Goal: Use online tool/utility: Utilize a website feature to perform a specific function

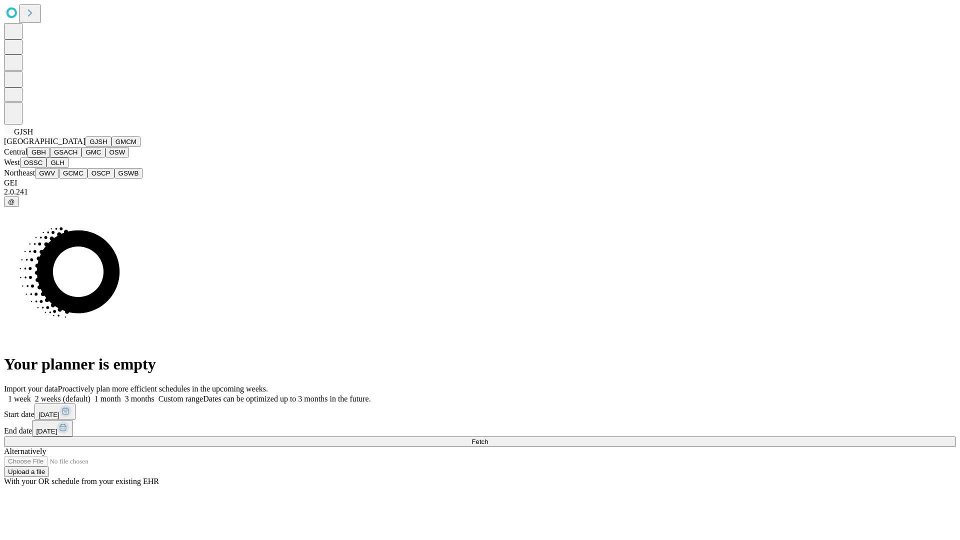
click at [86, 147] on button "GJSH" at bounding box center [99, 142] width 26 height 11
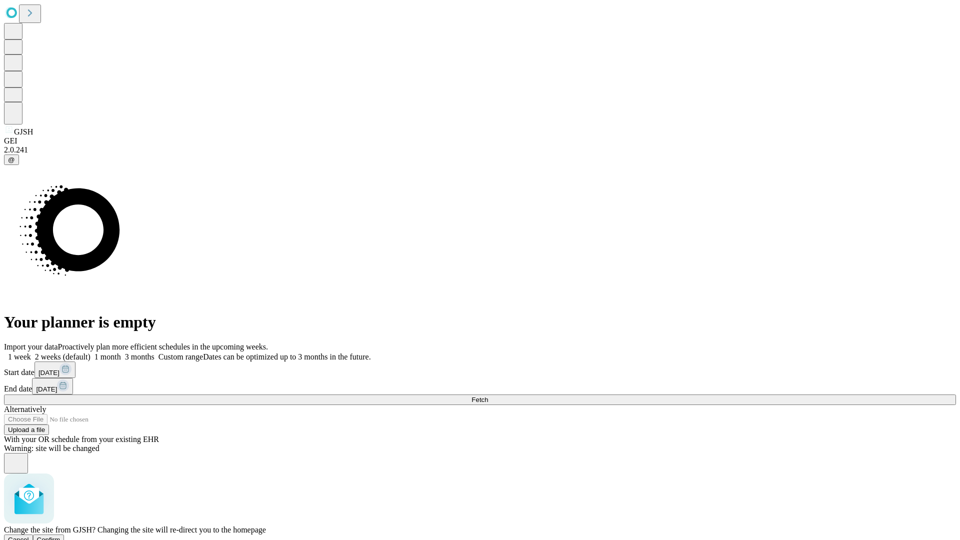
click at [61, 536] on span "Confirm" at bounding box center [49, 540] width 24 height 8
click at [91, 353] on label "2 weeks (default)" at bounding box center [61, 357] width 60 height 9
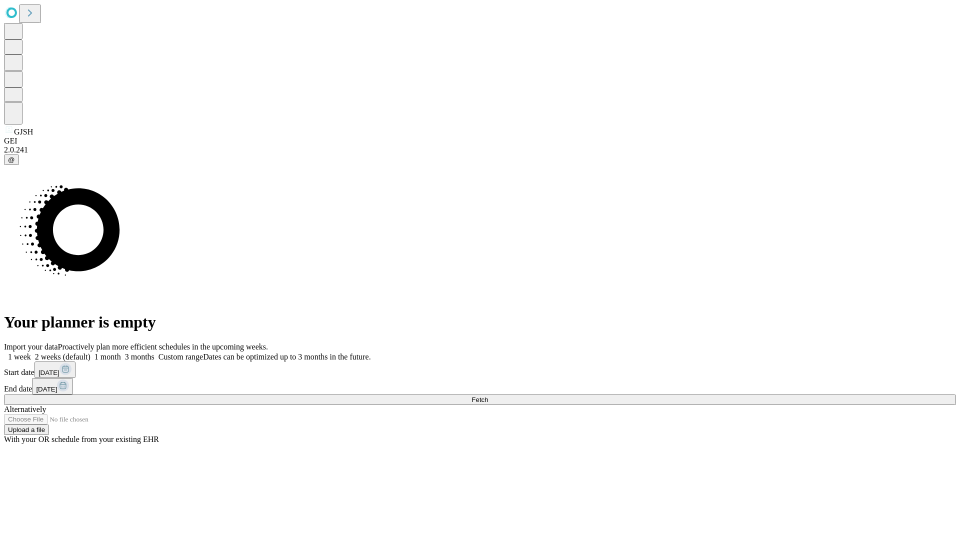
click at [488, 396] on span "Fetch" at bounding box center [480, 400] width 17 height 8
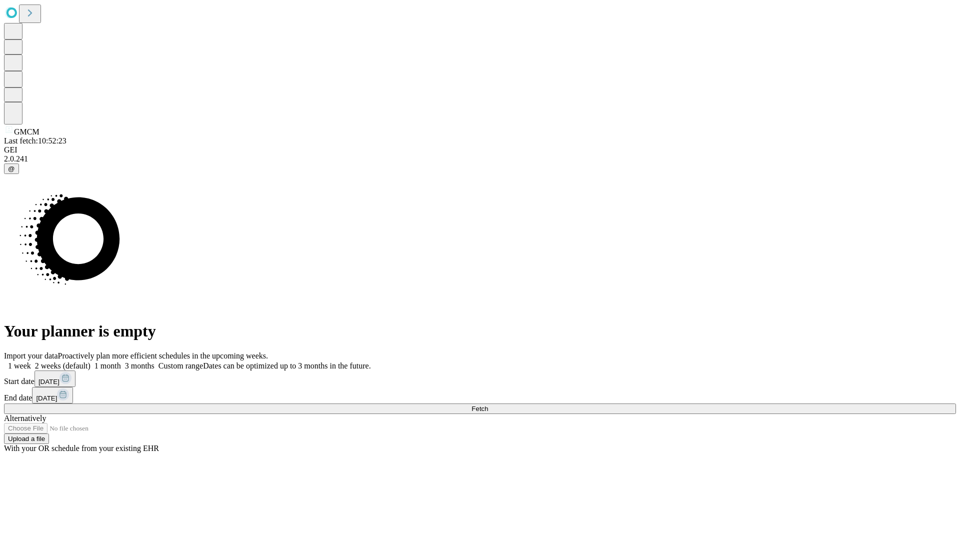
click at [91, 362] on label "2 weeks (default)" at bounding box center [61, 366] width 60 height 9
click at [488, 405] on span "Fetch" at bounding box center [480, 409] width 17 height 8
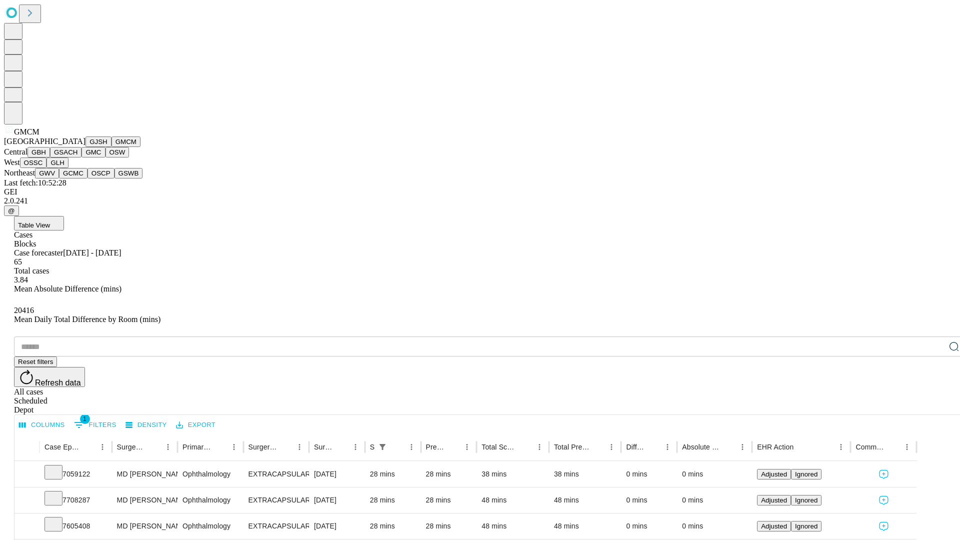
click at [50, 158] on button "GBH" at bounding box center [39, 152] width 23 height 11
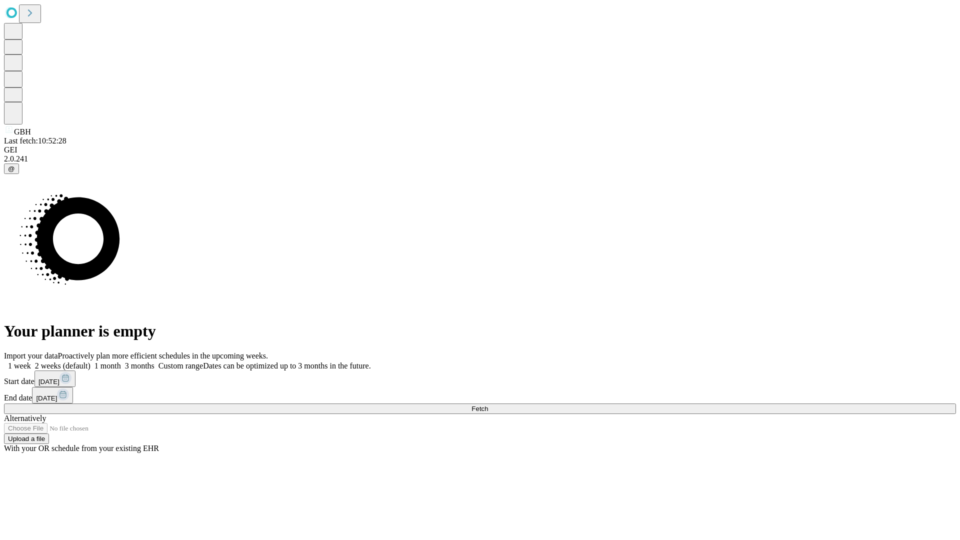
click at [91, 362] on label "2 weeks (default)" at bounding box center [61, 366] width 60 height 9
click at [488, 405] on span "Fetch" at bounding box center [480, 409] width 17 height 8
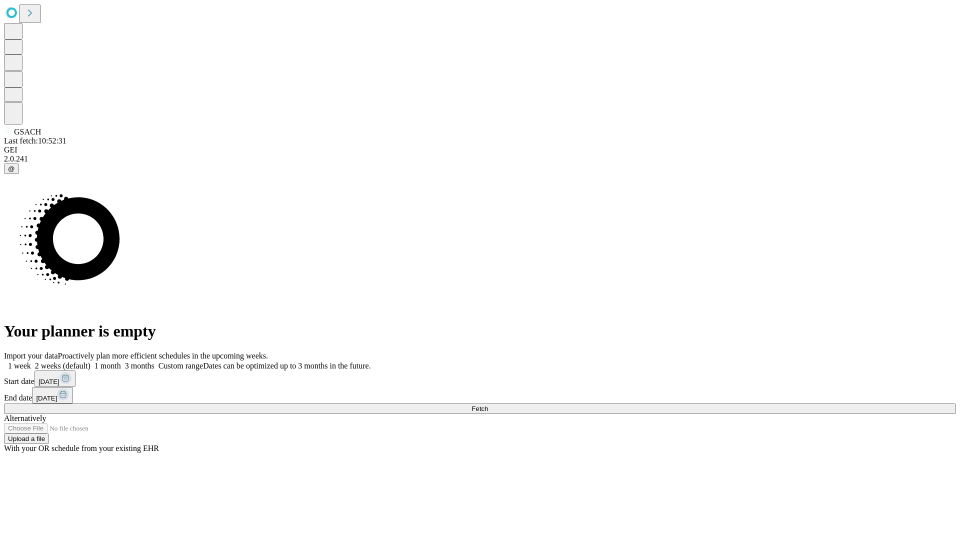
click at [91, 362] on label "2 weeks (default)" at bounding box center [61, 366] width 60 height 9
click at [488, 405] on span "Fetch" at bounding box center [480, 409] width 17 height 8
click at [91, 362] on label "2 weeks (default)" at bounding box center [61, 366] width 60 height 9
click at [488, 405] on span "Fetch" at bounding box center [480, 409] width 17 height 8
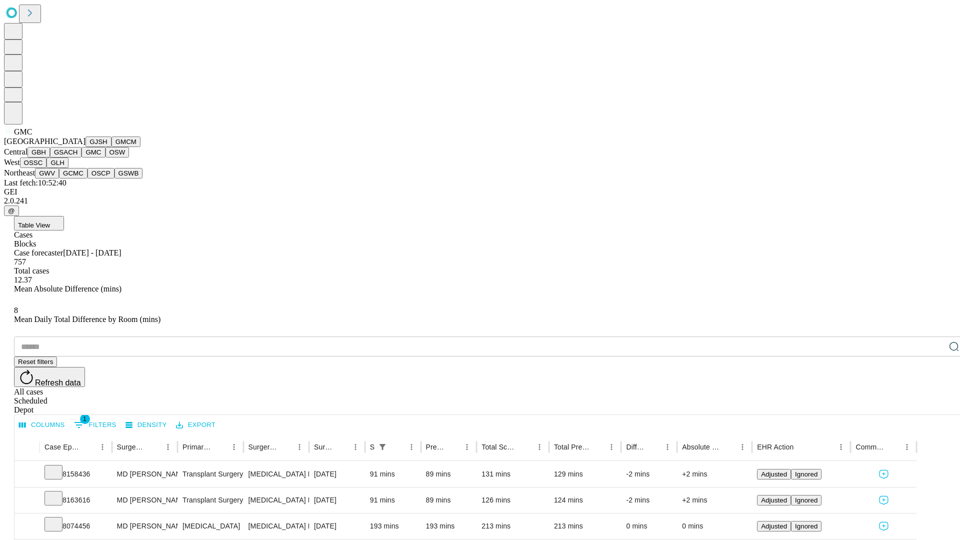
click at [106, 158] on button "OSW" at bounding box center [118, 152] width 24 height 11
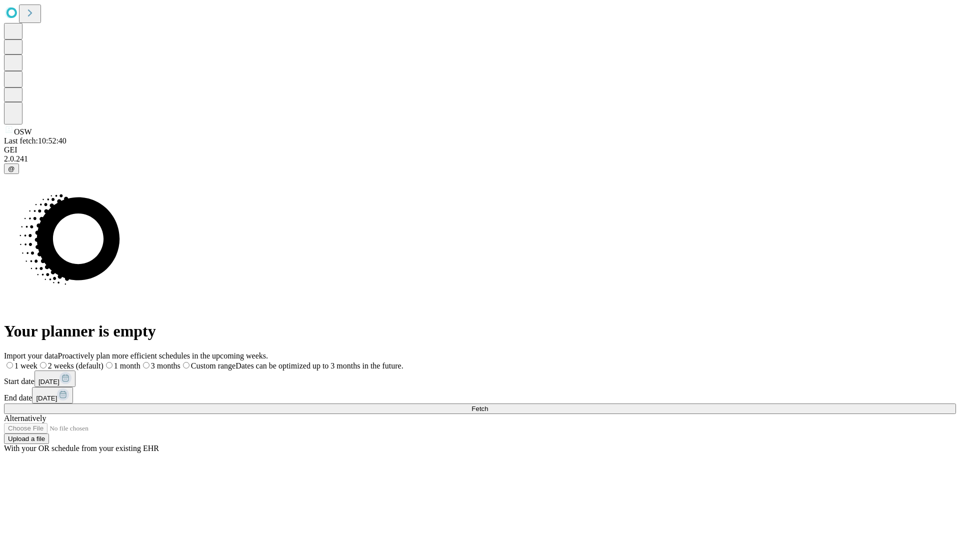
click at [104, 362] on label "2 weeks (default)" at bounding box center [71, 366] width 66 height 9
click at [488, 405] on span "Fetch" at bounding box center [480, 409] width 17 height 8
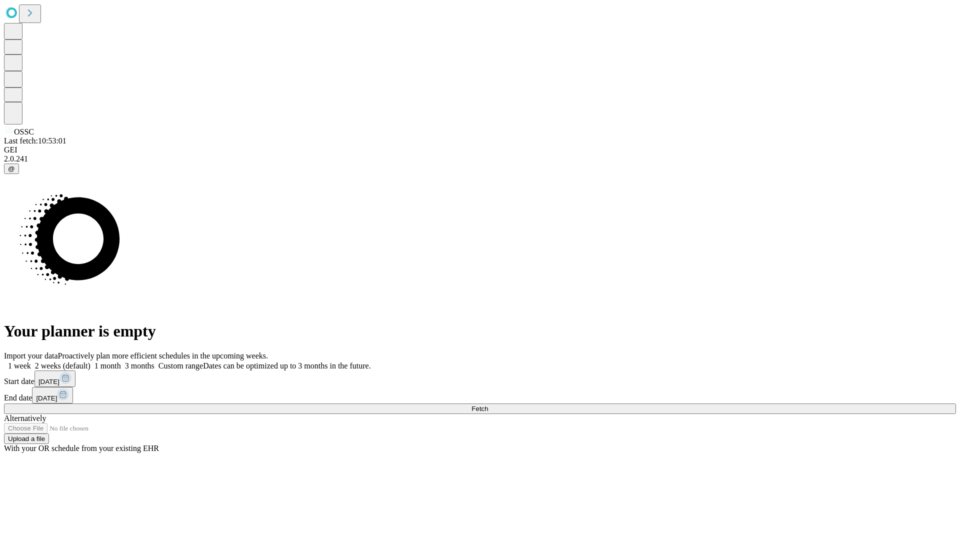
click at [488, 405] on span "Fetch" at bounding box center [480, 409] width 17 height 8
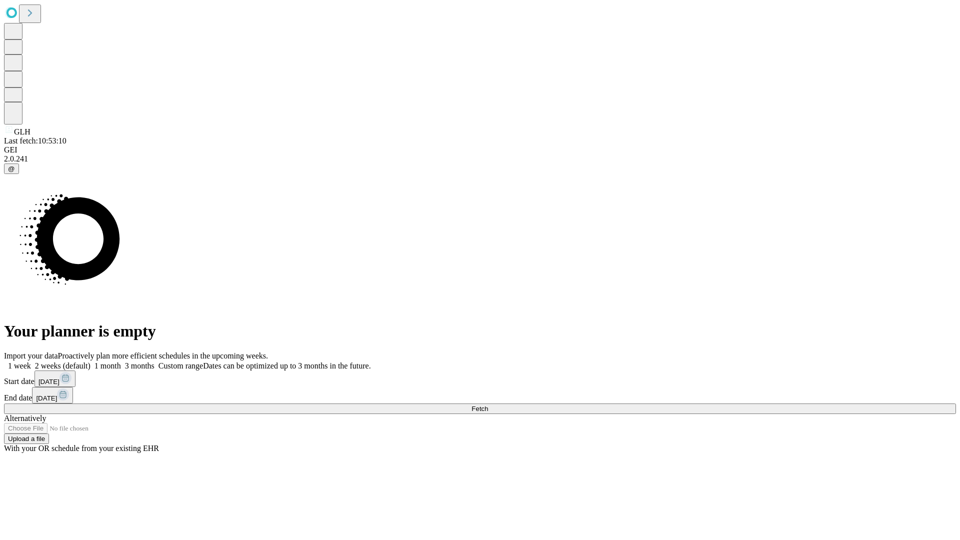
click at [91, 362] on label "2 weeks (default)" at bounding box center [61, 366] width 60 height 9
click at [488, 405] on span "Fetch" at bounding box center [480, 409] width 17 height 8
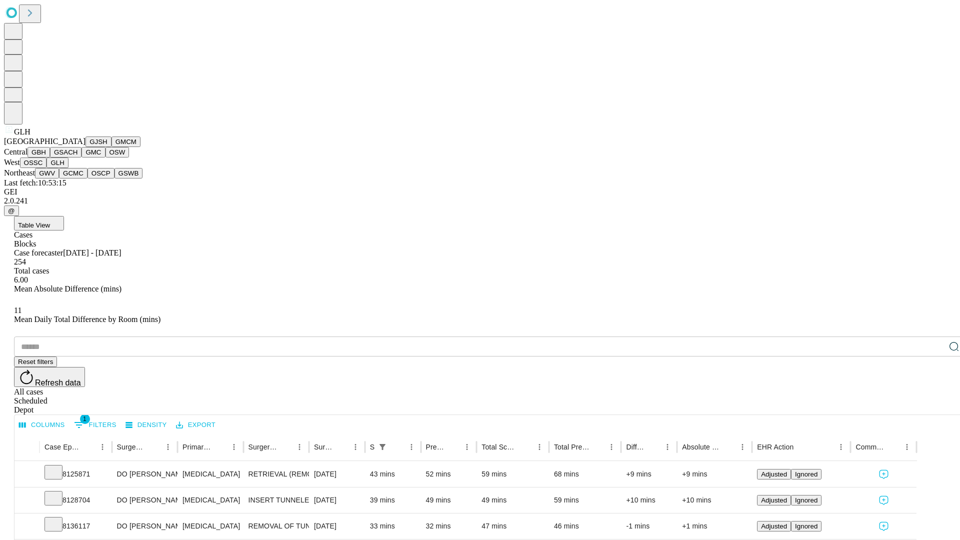
click at [59, 179] on button "GWV" at bounding box center [47, 173] width 24 height 11
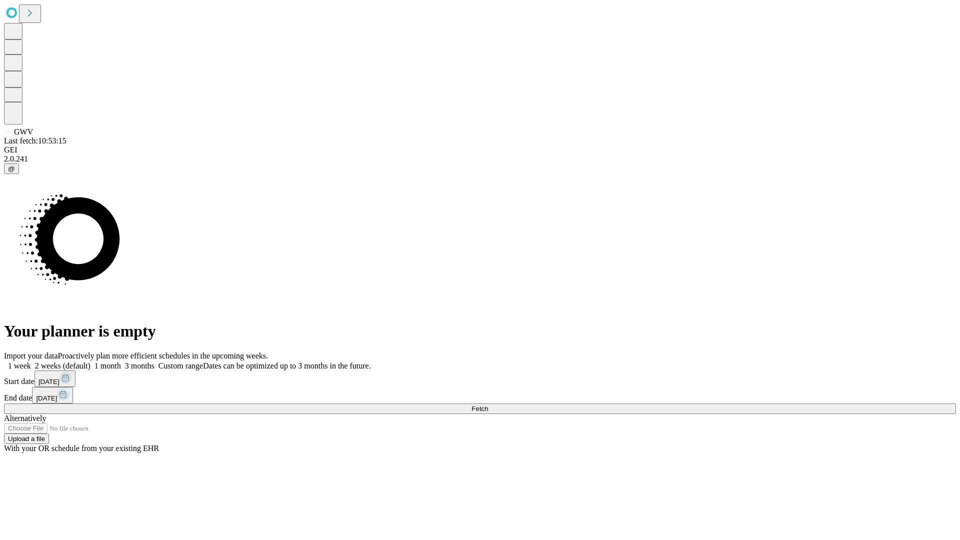
click at [91, 362] on label "2 weeks (default)" at bounding box center [61, 366] width 60 height 9
click at [488, 405] on span "Fetch" at bounding box center [480, 409] width 17 height 8
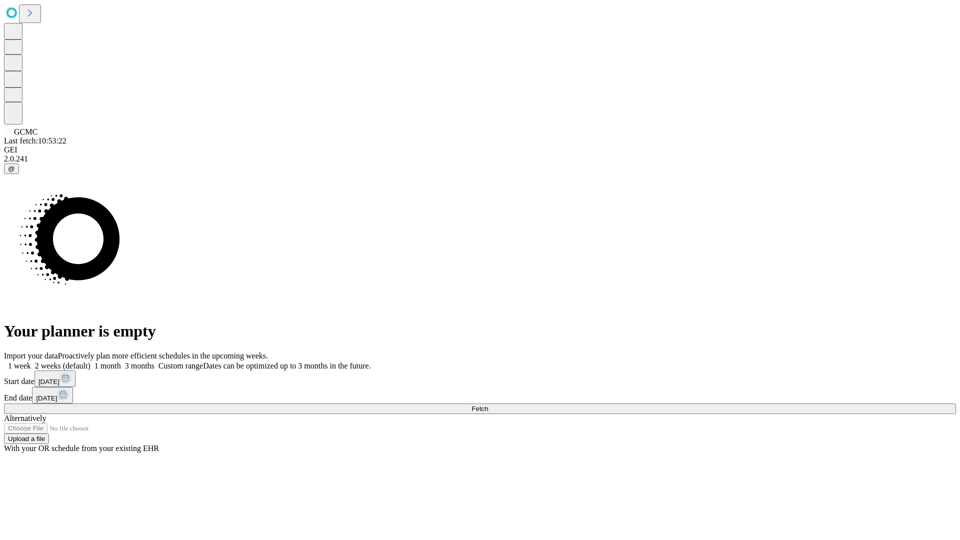
click at [91, 362] on label "2 weeks (default)" at bounding box center [61, 366] width 60 height 9
click at [488, 405] on span "Fetch" at bounding box center [480, 409] width 17 height 8
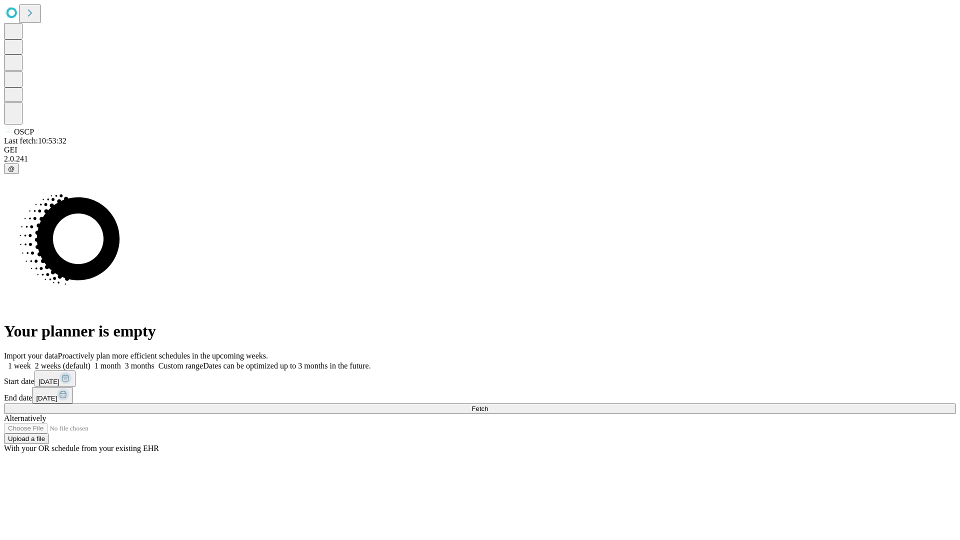
click at [488, 405] on span "Fetch" at bounding box center [480, 409] width 17 height 8
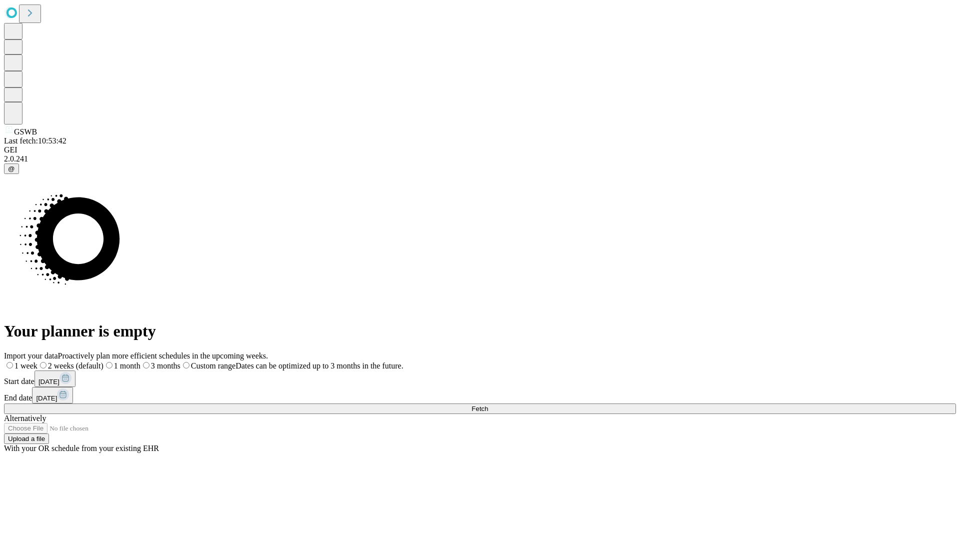
click at [104, 362] on label "2 weeks (default)" at bounding box center [71, 366] width 66 height 9
click at [488, 405] on span "Fetch" at bounding box center [480, 409] width 17 height 8
